Goal: Task Accomplishment & Management: Manage account settings

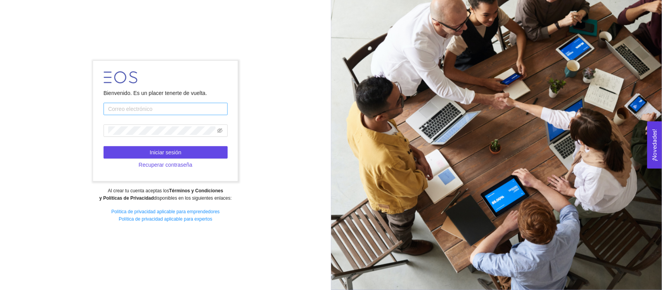
click at [160, 110] on input "text" at bounding box center [166, 109] width 124 height 12
type input "[EMAIL_ADDRESS][DOMAIN_NAME]"
click at [181, 107] on input "[EMAIL_ADDRESS][DOMAIN_NAME]" at bounding box center [166, 109] width 124 height 12
drag, startPoint x: 181, startPoint y: 107, endPoint x: 55, endPoint y: 107, distance: 126.1
click at [55, 107] on div "Bienvenido. Es un placer tenerte de vuelta. [EMAIL_ADDRESS][DOMAIN_NAME] Inicia…" at bounding box center [165, 145] width 331 height 179
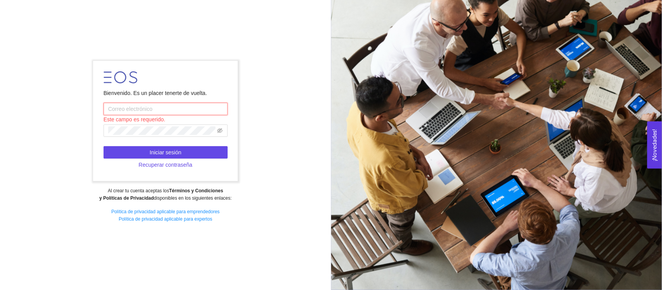
click at [131, 109] on input "text" at bounding box center [166, 109] width 124 height 12
type input "[EMAIL_ADDRESS][DOMAIN_NAME]"
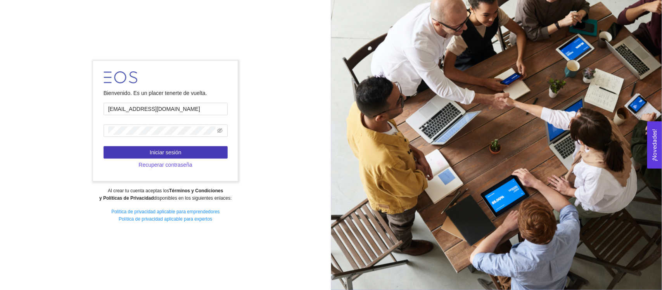
click at [161, 156] on span "Iniciar sesión" at bounding box center [166, 152] width 32 height 9
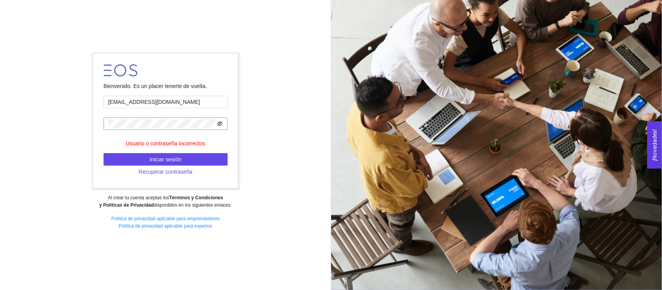
click at [220, 125] on icon "eye-invisible" at bounding box center [219, 123] width 5 height 5
click at [252, 133] on div "Bienvenido. Es un placer tenerte de vuelta. [EMAIL_ADDRESS][DOMAIN_NAME] Usuari…" at bounding box center [165, 145] width 331 height 192
click at [172, 171] on span "Recuperar contraseña" at bounding box center [166, 172] width 54 height 9
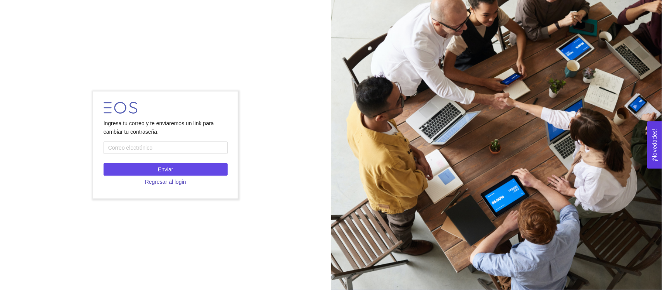
click at [173, 181] on span "Regresar al login" at bounding box center [165, 182] width 41 height 9
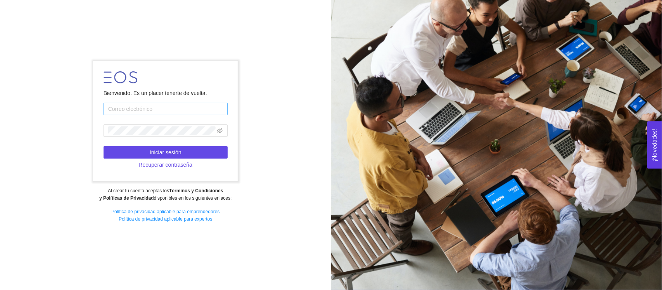
click at [154, 109] on input "text" at bounding box center [166, 109] width 124 height 12
type input "[EMAIL_ADDRESS][DOMAIN_NAME]"
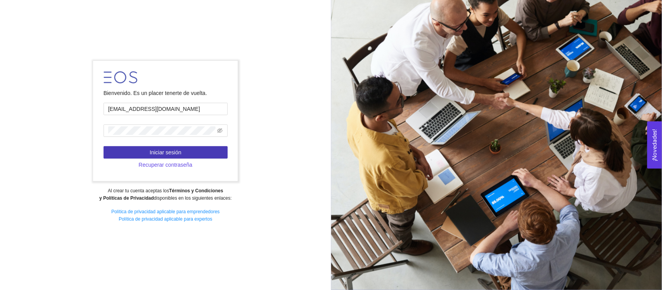
click at [162, 152] on span "Iniciar sesión" at bounding box center [166, 152] width 32 height 9
